Goal: Task Accomplishment & Management: Manage account settings

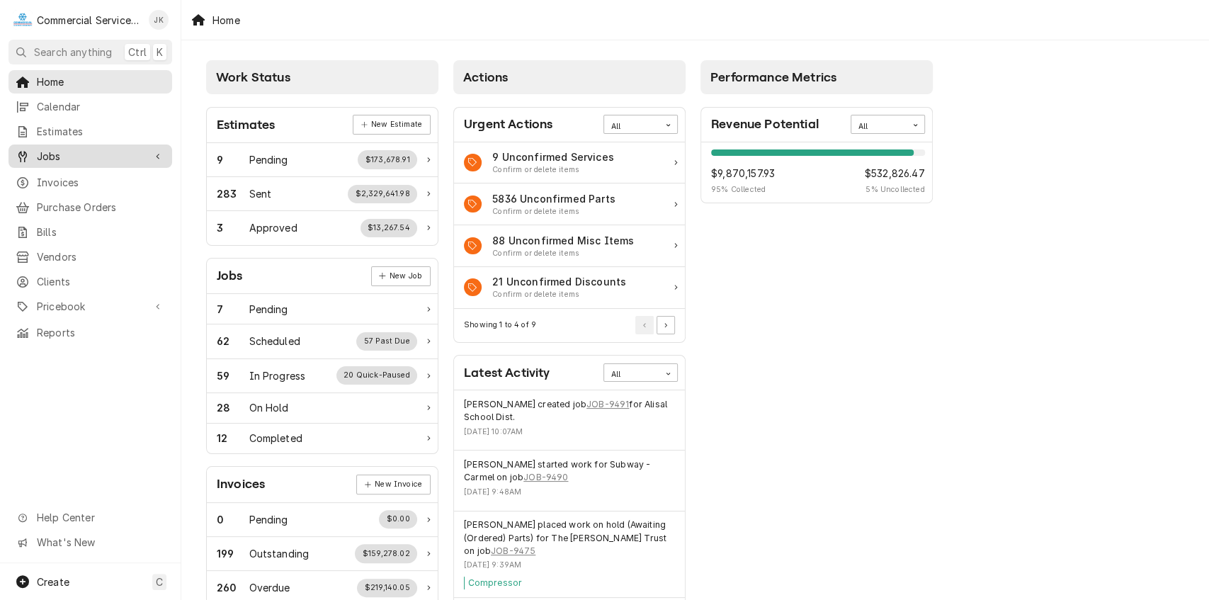
click at [76, 149] on span "Jobs" at bounding box center [90, 156] width 107 height 15
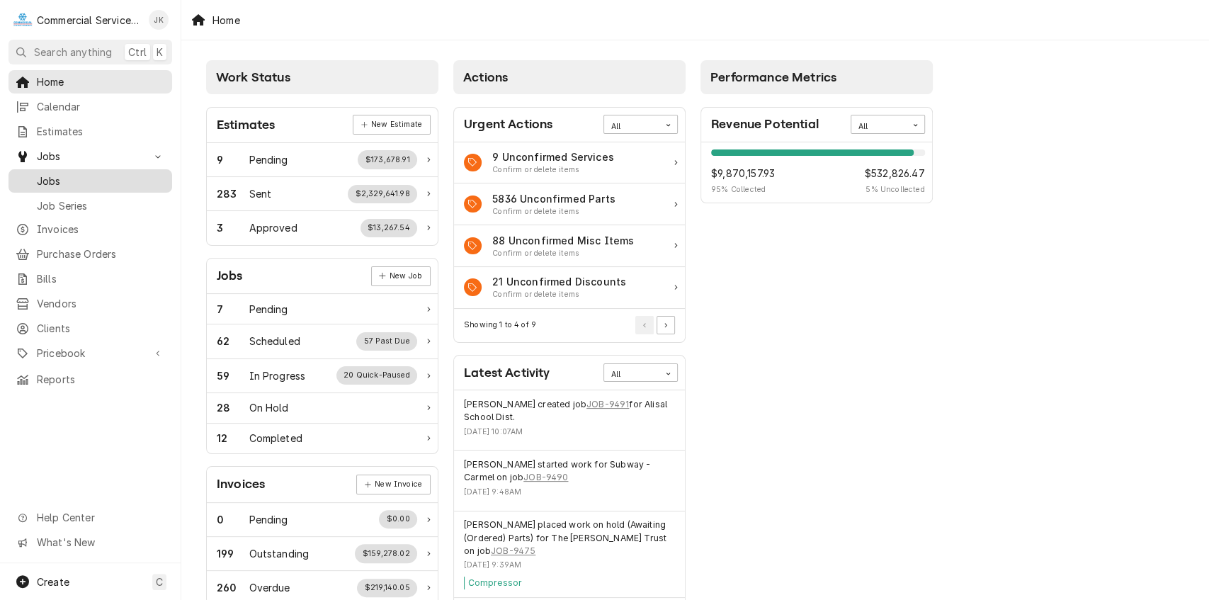
click at [96, 174] on span "Jobs" at bounding box center [101, 181] width 128 height 15
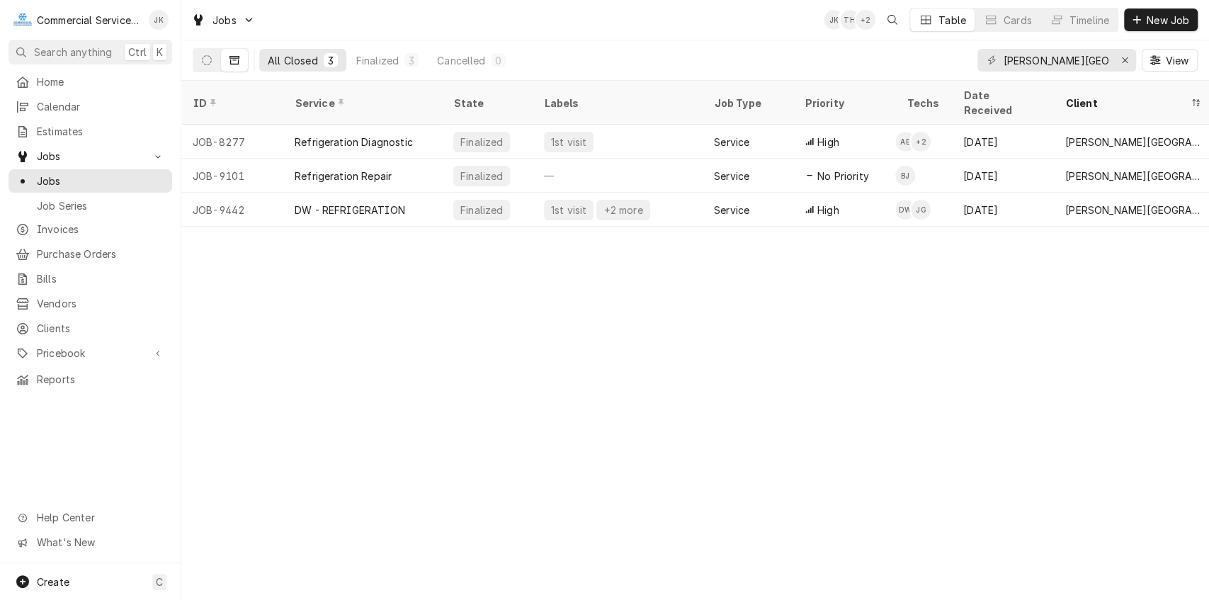
click at [1112, 56] on div "[PERSON_NAME][GEOGRAPHIC_DATA]" at bounding box center [1056, 60] width 159 height 23
click at [1110, 59] on div "[PERSON_NAME][GEOGRAPHIC_DATA]" at bounding box center [1056, 60] width 159 height 23
click at [1108, 57] on input "[PERSON_NAME][GEOGRAPHIC_DATA]" at bounding box center [1056, 60] width 106 height 23
click at [1121, 56] on icon "Erase input" at bounding box center [1125, 60] width 8 height 10
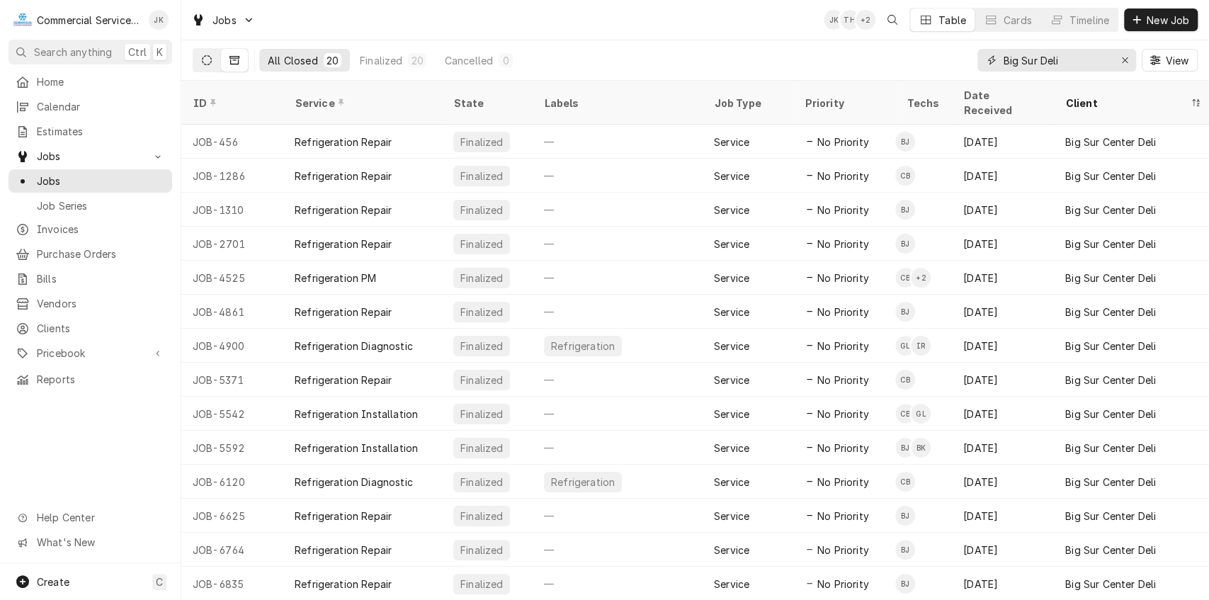
type input "Big Sur Deli"
click at [210, 55] on icon "Dynamic Content Wrapper" at bounding box center [207, 60] width 10 height 10
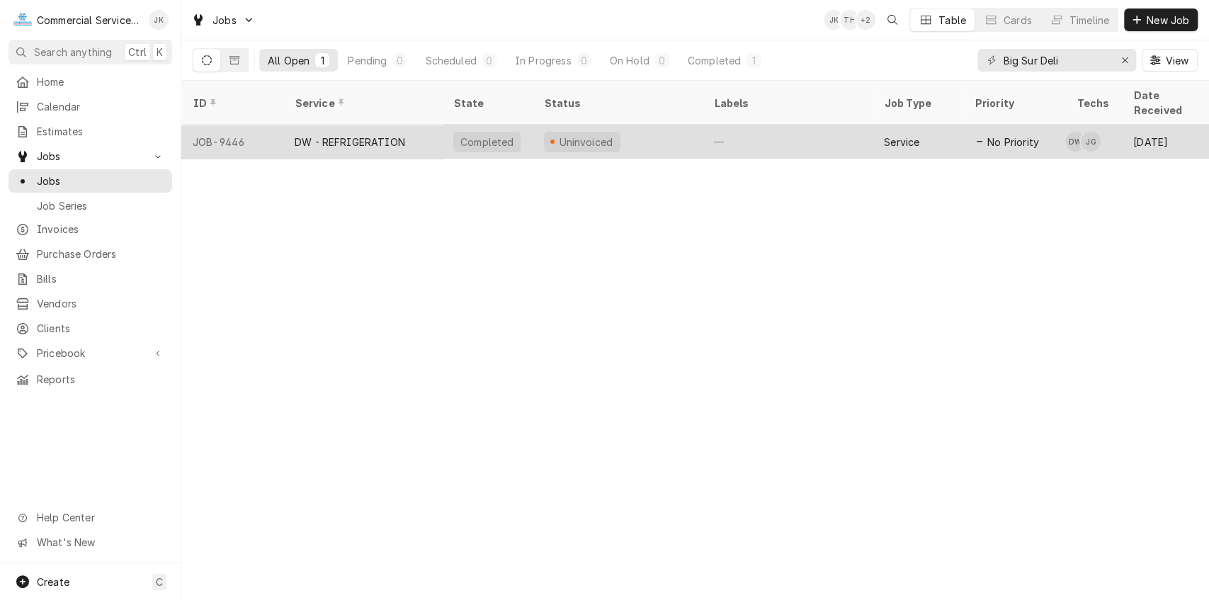
click at [674, 125] on div "Uninvoiced" at bounding box center [618, 142] width 170 height 34
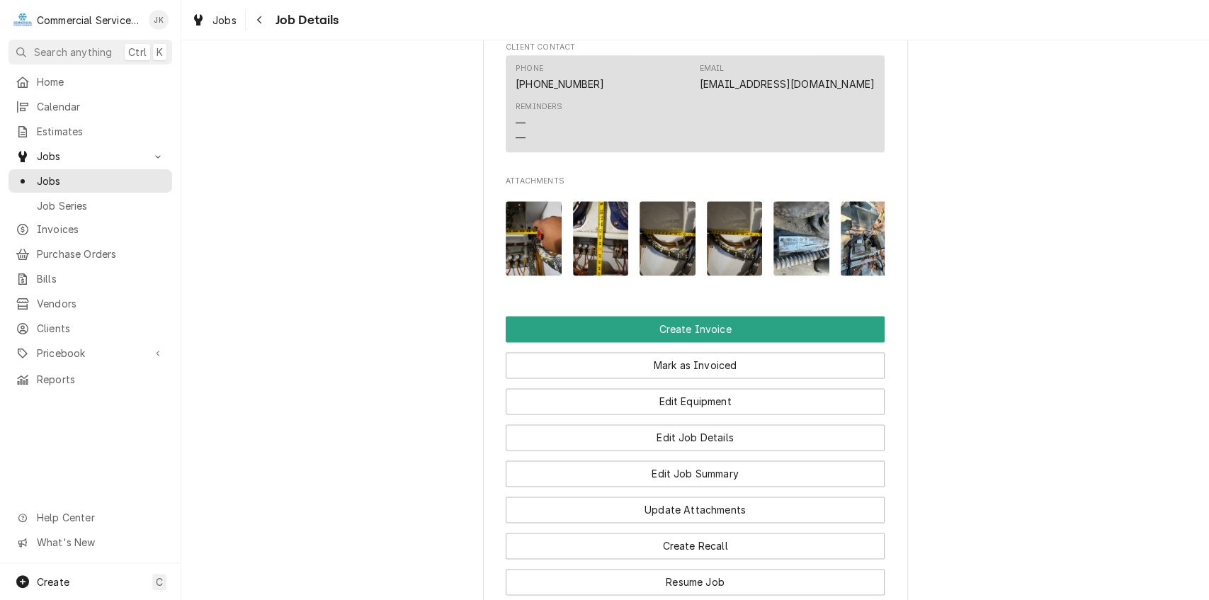
scroll to position [1105, 0]
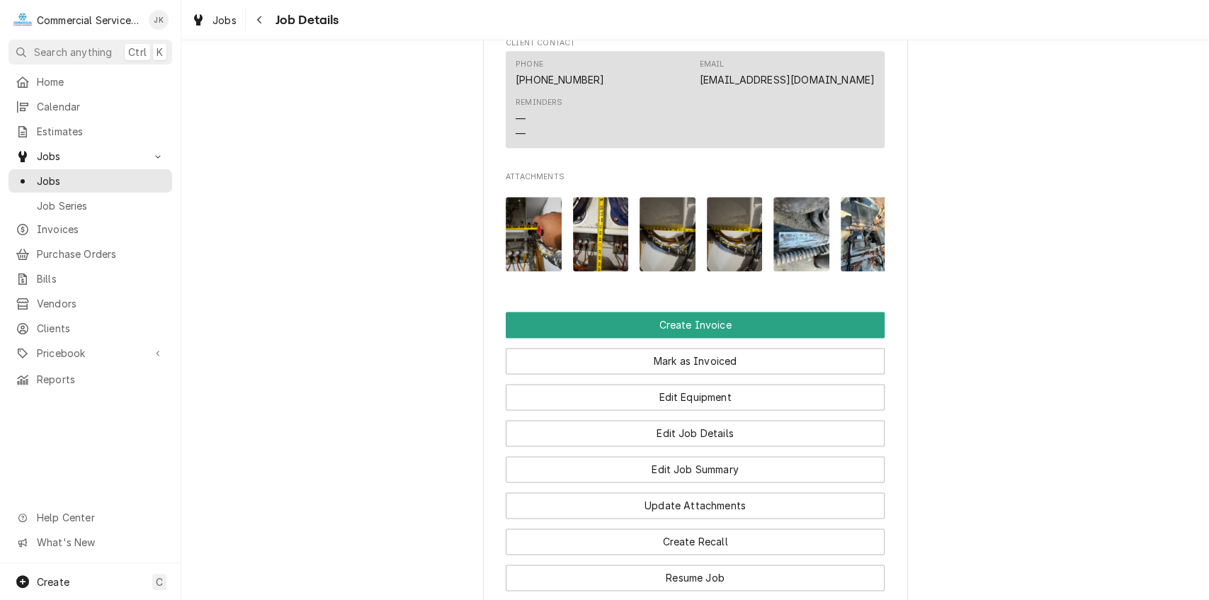
click at [867, 246] on img "Attachments" at bounding box center [869, 234] width 56 height 74
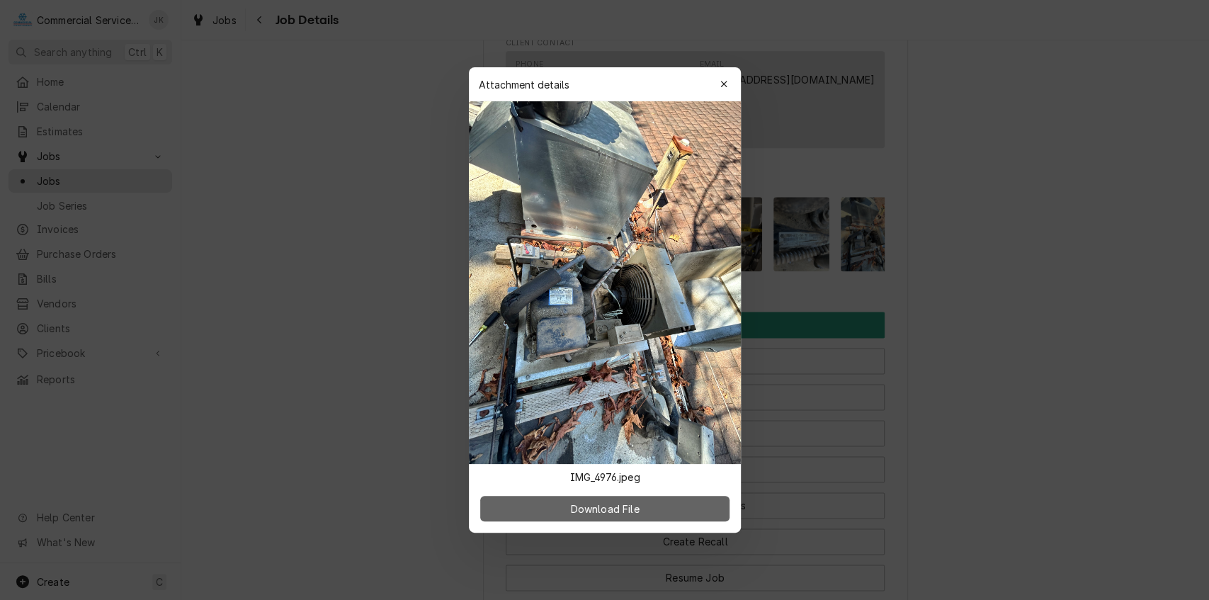
click at [581, 506] on span "Download File" at bounding box center [604, 508] width 74 height 15
click at [729, 82] on div "button" at bounding box center [724, 84] width 14 height 14
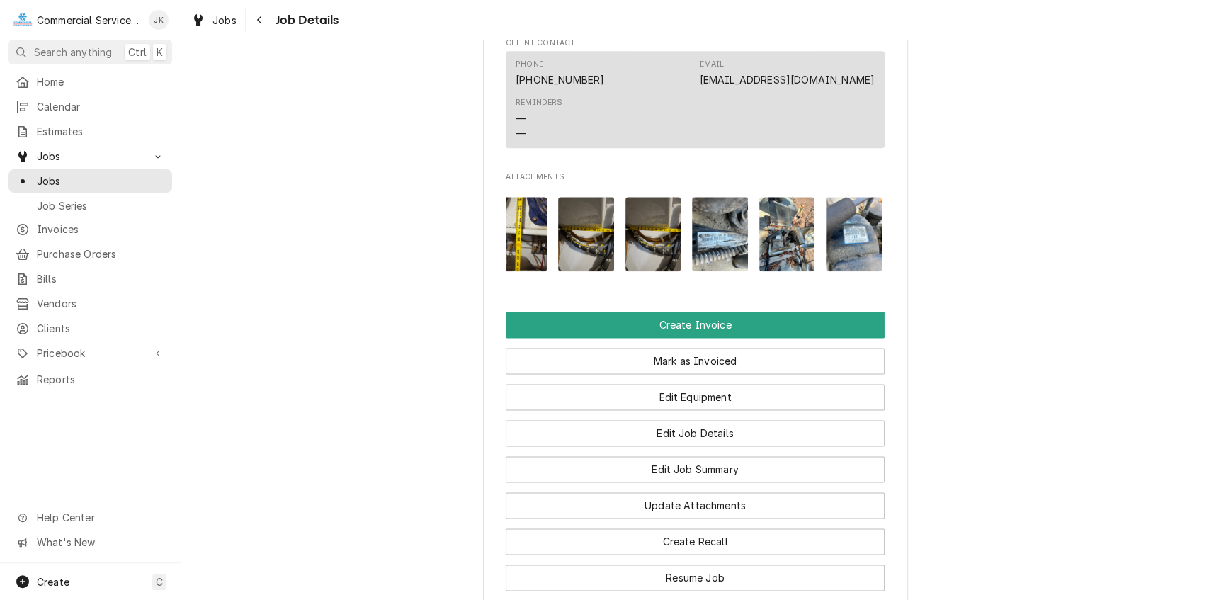
scroll to position [0, 170]
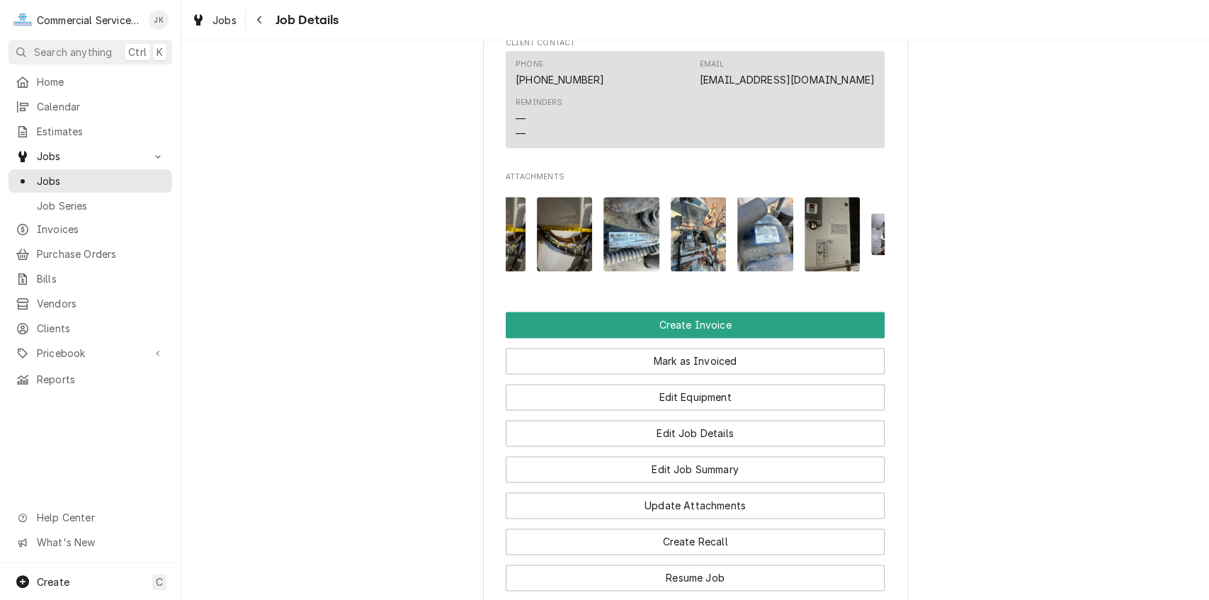
click at [683, 237] on img "Attachments" at bounding box center [699, 234] width 56 height 74
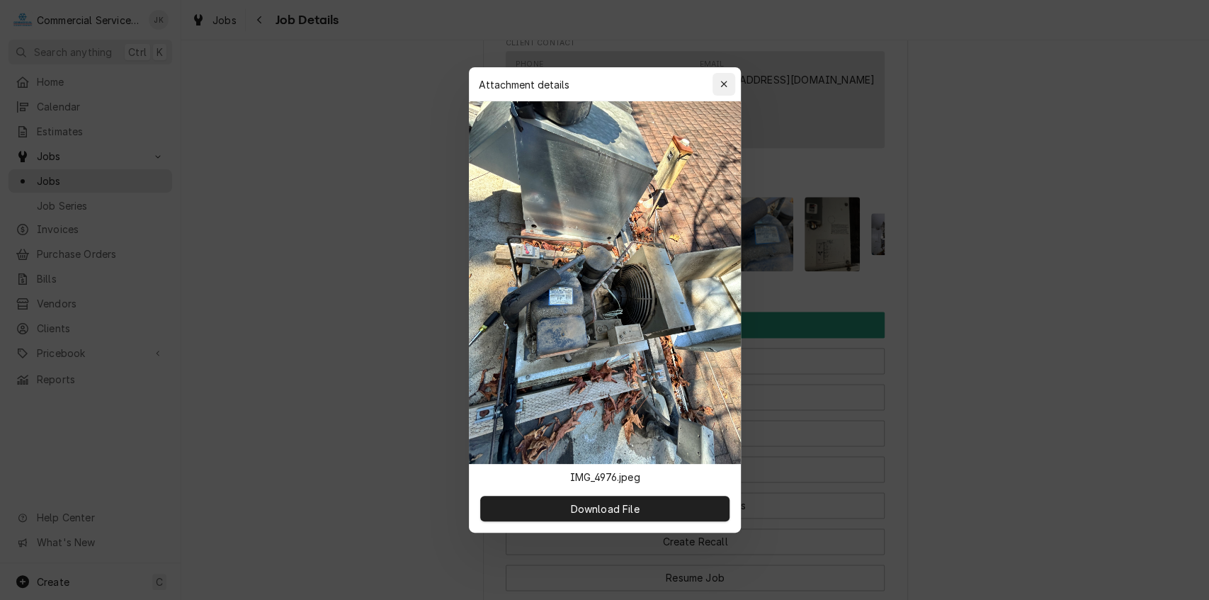
click at [725, 86] on icon "button" at bounding box center [724, 84] width 8 height 10
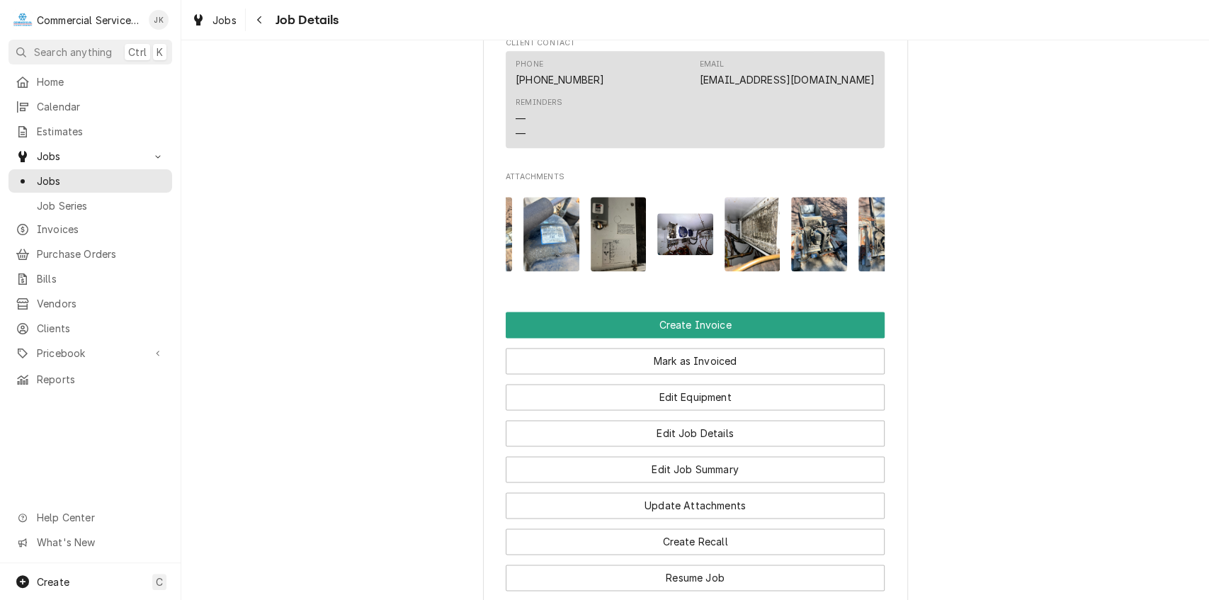
scroll to position [0, 424]
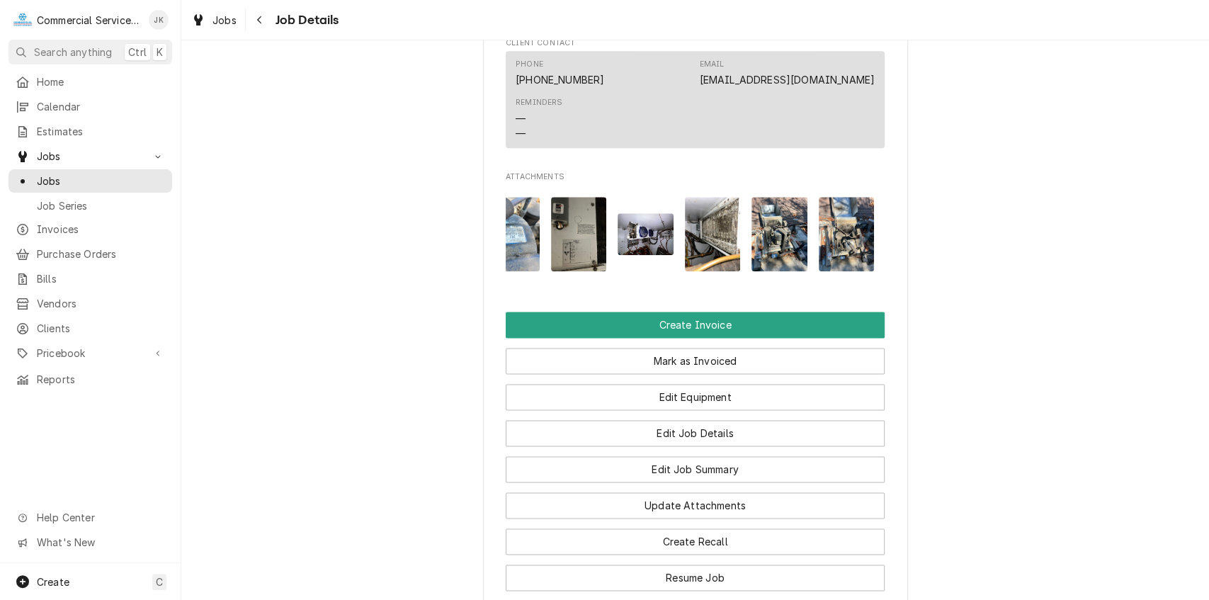
click at [780, 251] on img "Attachments" at bounding box center [779, 234] width 56 height 74
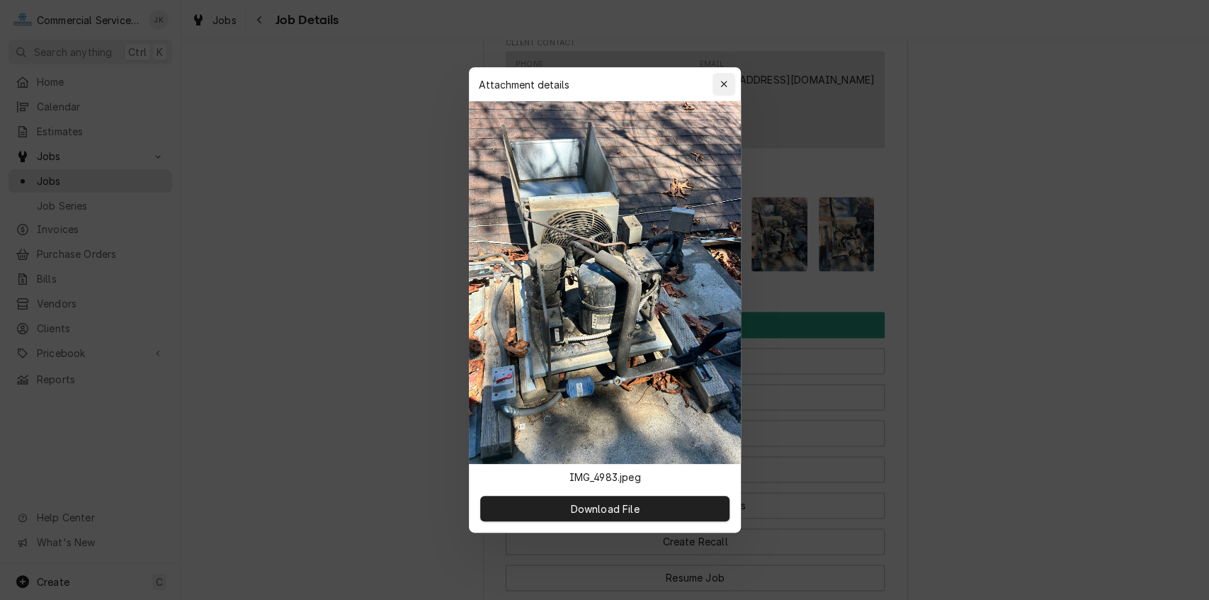
click at [720, 85] on icon "button" at bounding box center [724, 84] width 8 height 10
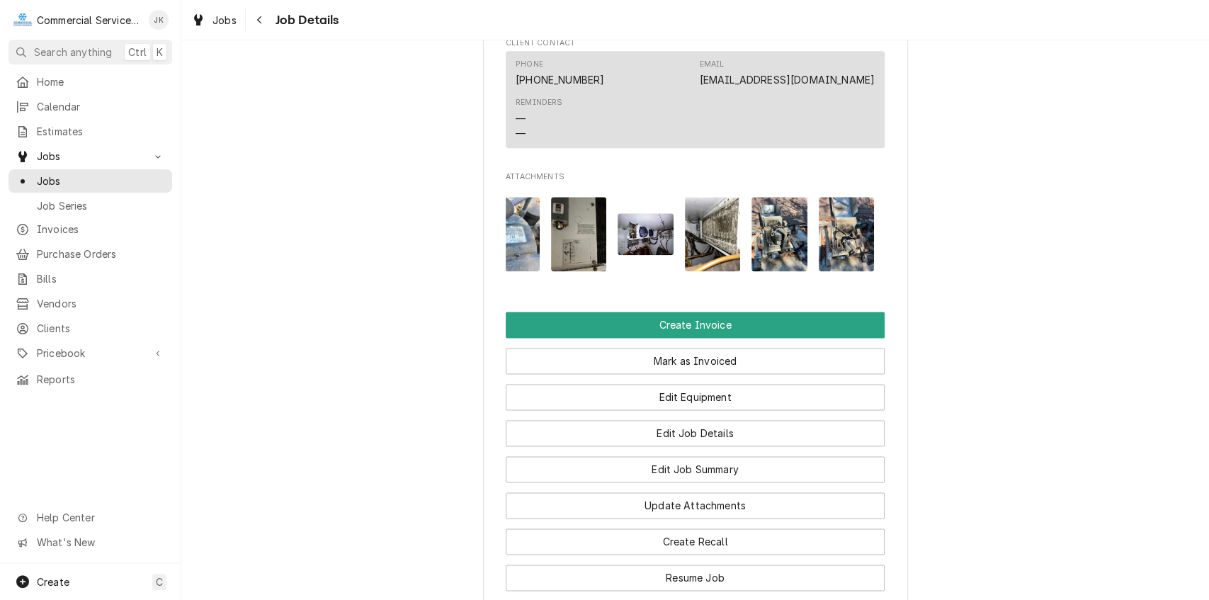
click at [841, 237] on img "Attachments" at bounding box center [847, 234] width 56 height 74
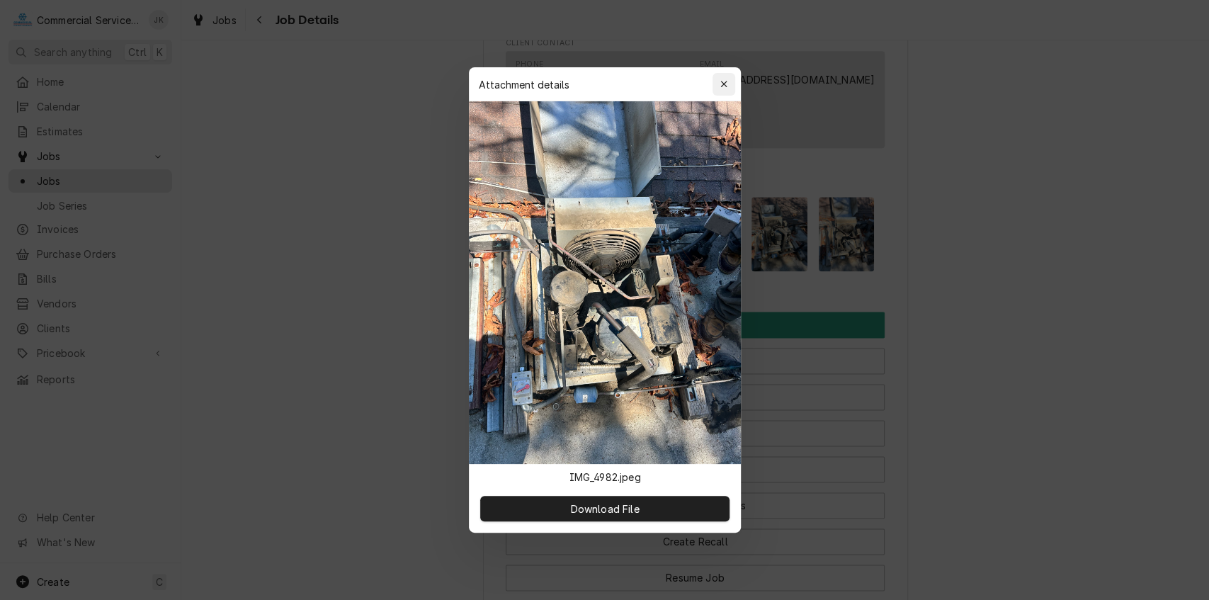
click at [720, 77] on div "button" at bounding box center [724, 84] width 14 height 14
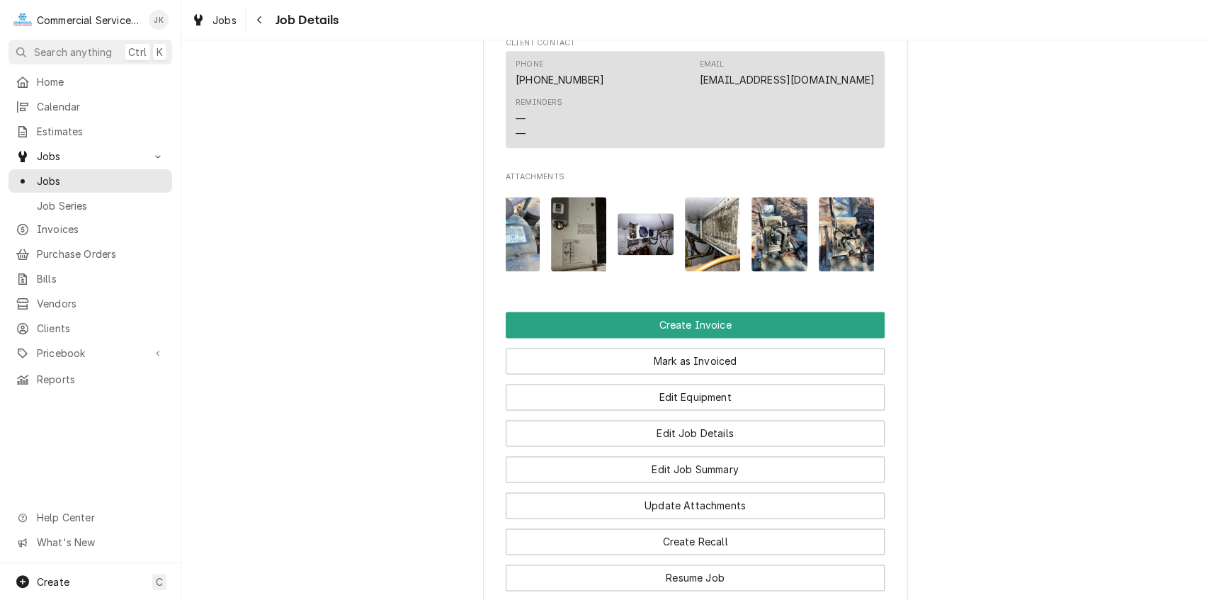
click at [772, 217] on img "Attachments" at bounding box center [779, 234] width 56 height 74
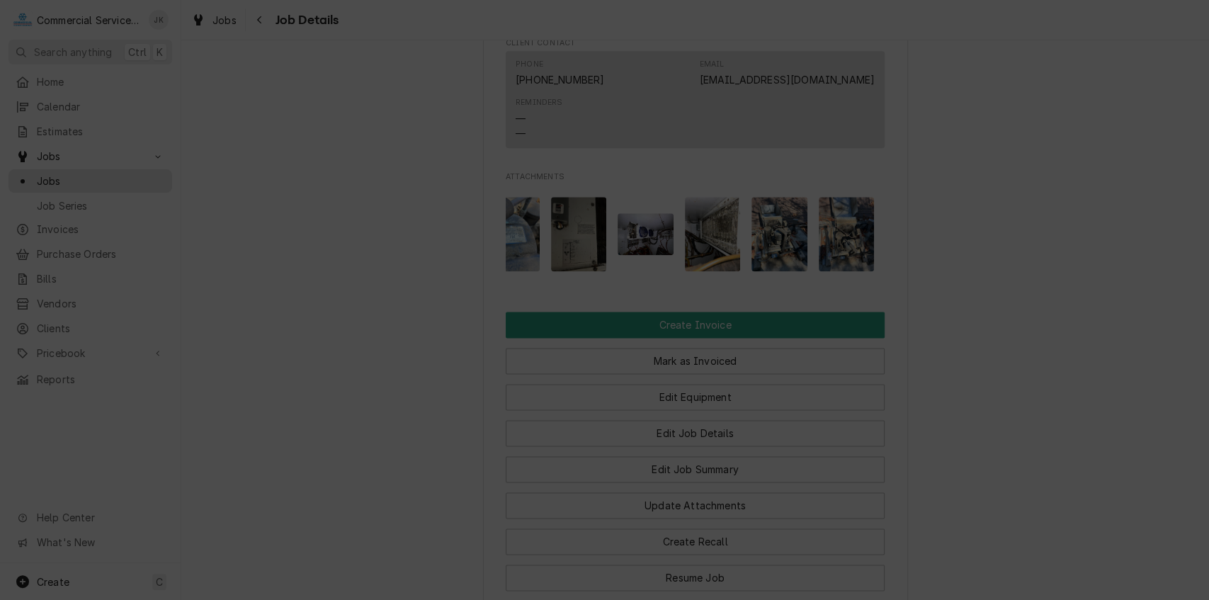
click at [722, 80] on icon "button" at bounding box center [724, 84] width 8 height 10
